Goal: Information Seeking & Learning: Learn about a topic

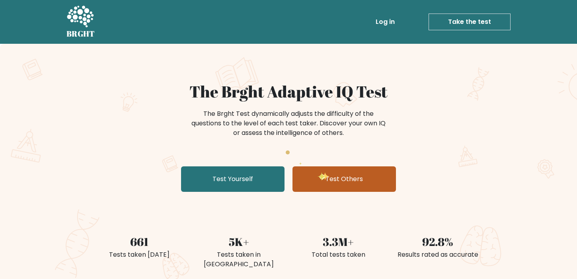
click at [322, 171] on link "Test Others" at bounding box center [345, 178] width 104 height 25
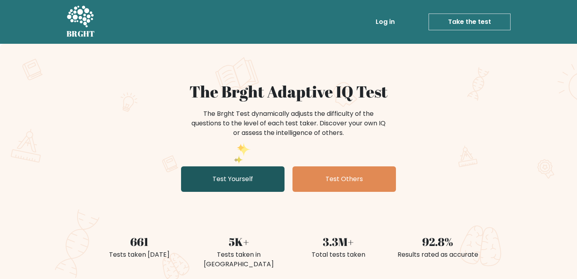
drag, startPoint x: 234, startPoint y: 156, endPoint x: 233, endPoint y: 171, distance: 15.1
click at [233, 166] on div "The Brght Adaptive IQ Test The Brght Test dynamically adjusts the difficulty of…" at bounding box center [289, 138] width 398 height 113
click at [233, 173] on link "Test Yourself" at bounding box center [233, 178] width 104 height 25
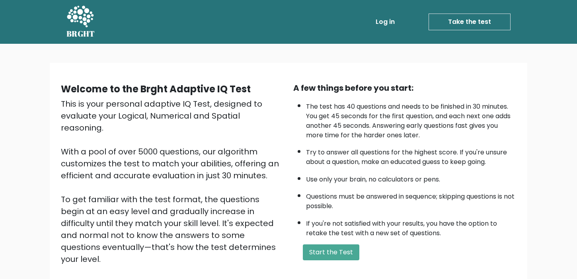
scroll to position [68, 0]
